Goal: Information Seeking & Learning: Learn about a topic

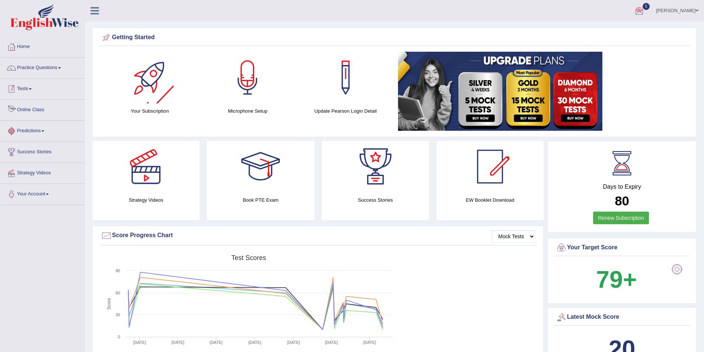
click at [47, 108] on link "Online Class" at bounding box center [42, 109] width 84 height 18
